Goal: Find specific page/section: Find specific page/section

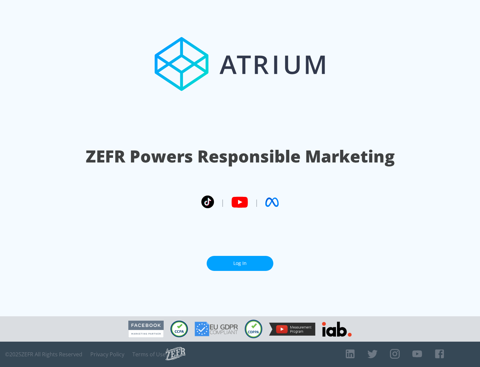
click at [240, 260] on link "Log In" at bounding box center [240, 263] width 67 height 15
